Goal: Find specific page/section: Find specific page/section

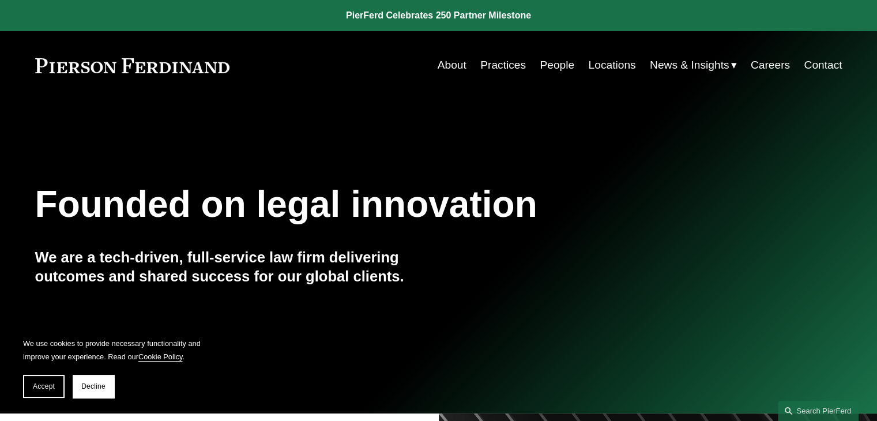
click at [618, 61] on link "Locations" at bounding box center [611, 65] width 47 height 22
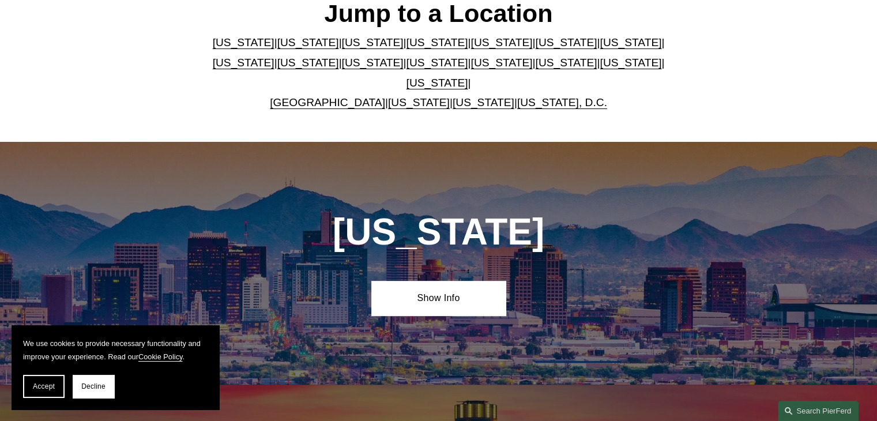
scroll to position [368, 0]
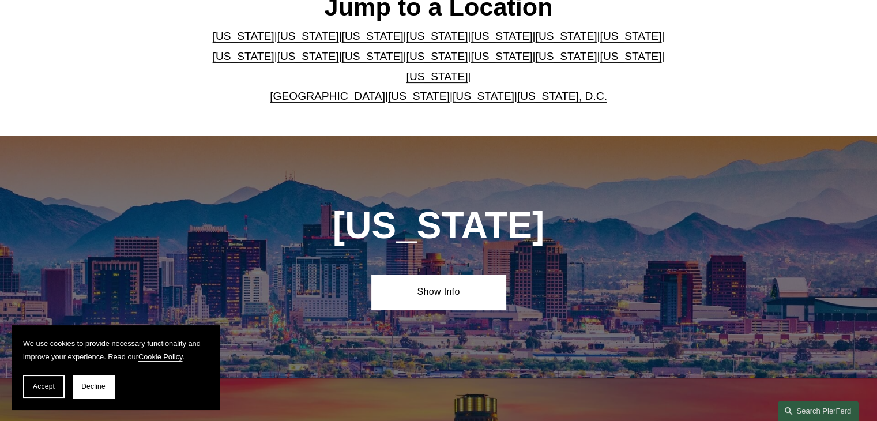
click at [407, 61] on link "[US_STATE]" at bounding box center [438, 56] width 62 height 12
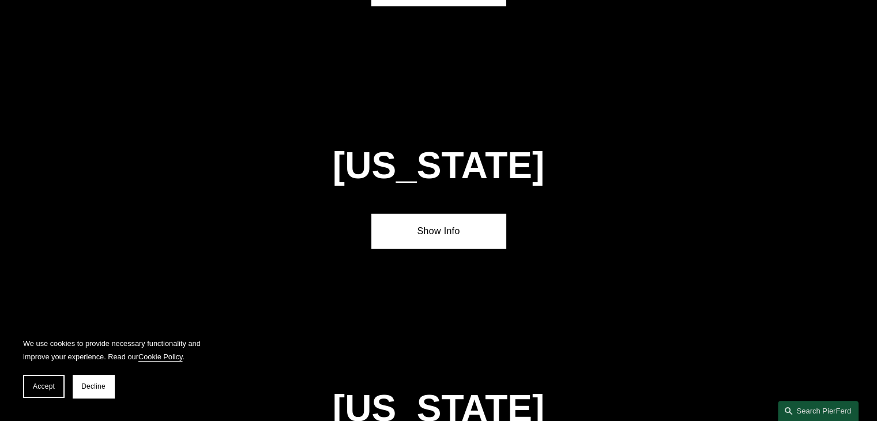
scroll to position [2924, 0]
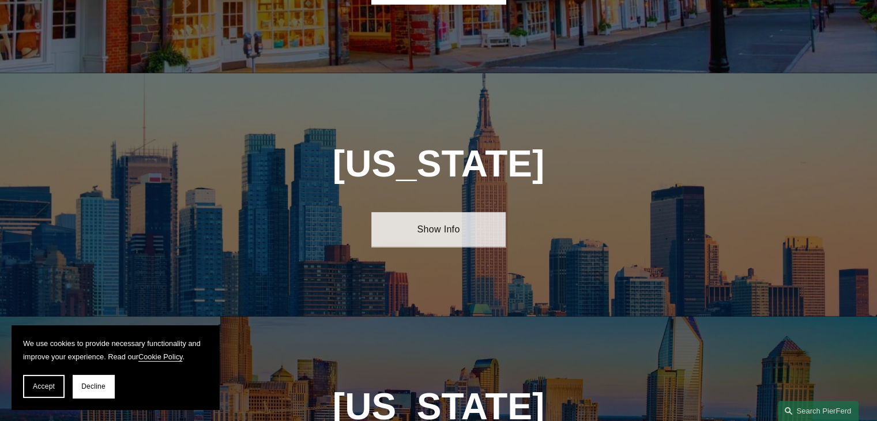
click at [435, 212] on link "Show Info" at bounding box center [438, 229] width 134 height 35
